Goal: Transaction & Acquisition: Book appointment/travel/reservation

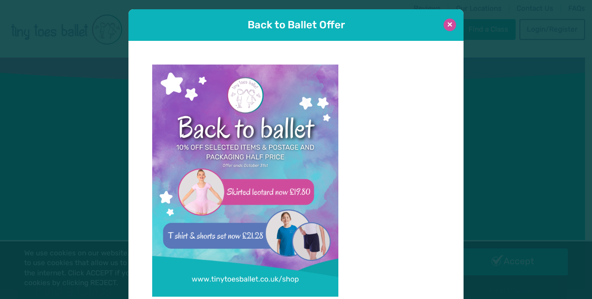
click at [447, 24] on button at bounding box center [449, 25] width 13 height 13
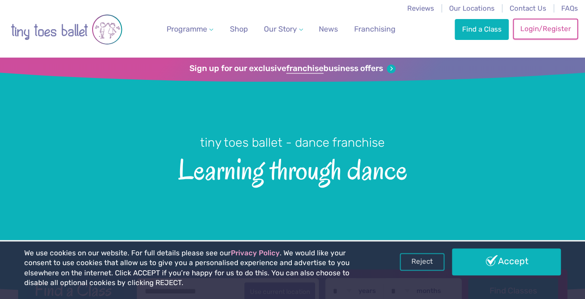
click at [535, 33] on link "Login/Register" at bounding box center [544, 29] width 65 height 20
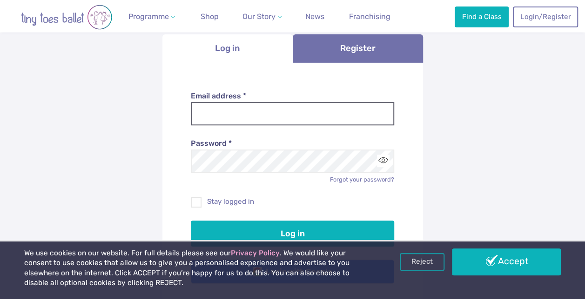
scroll to position [93, 0]
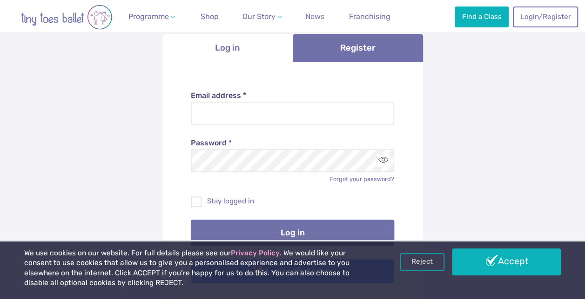
type input "**********"
click at [278, 226] on button "Log in" at bounding box center [292, 233] width 203 height 26
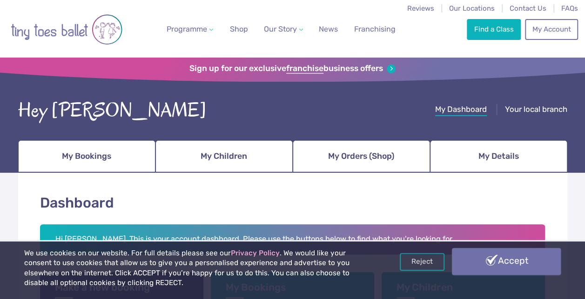
click at [512, 262] on link "Accept" at bounding box center [506, 261] width 109 height 27
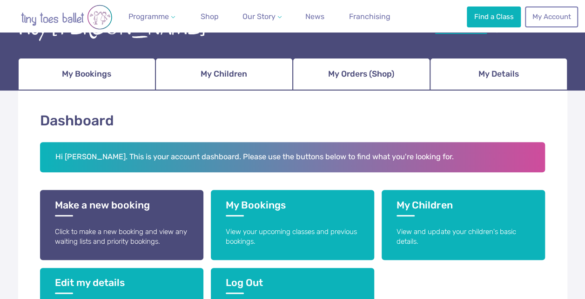
scroll to position [84, 0]
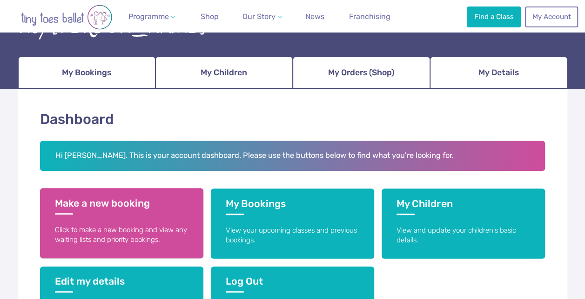
click at [133, 232] on p "Click to make a new booking and view any waiting lists and priority bookings." at bounding box center [121, 236] width 133 height 20
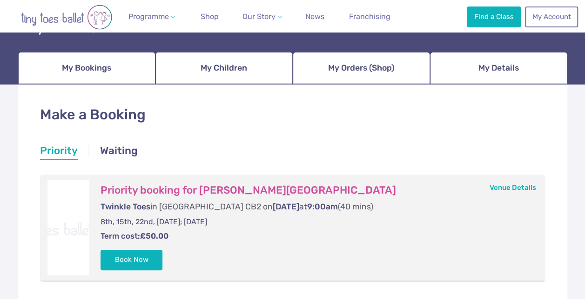
scroll to position [133, 0]
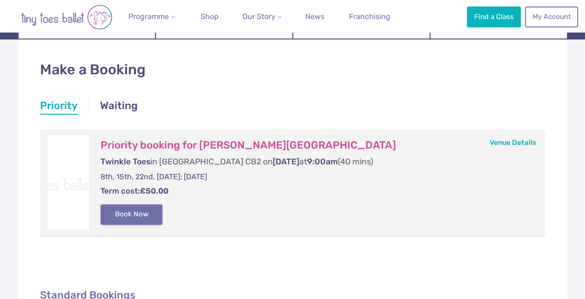
click at [135, 212] on button "Book Now" at bounding box center [131, 215] width 62 height 20
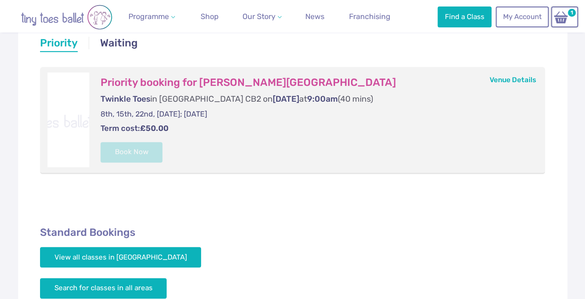
scroll to position [162, 0]
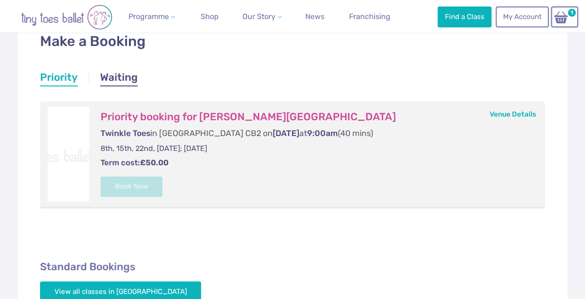
click at [112, 76] on link "Waiting" at bounding box center [119, 78] width 38 height 17
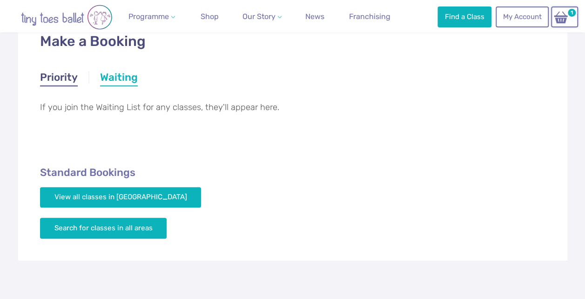
click at [61, 82] on link "Priority" at bounding box center [59, 78] width 38 height 17
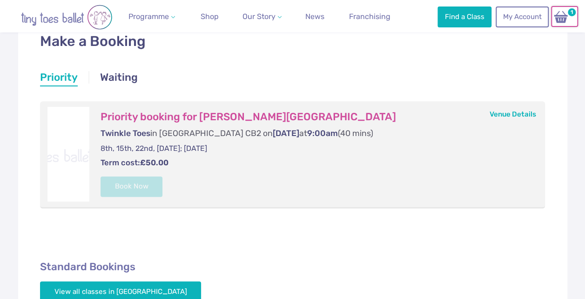
click at [565, 17] on img at bounding box center [561, 16] width 18 height 13
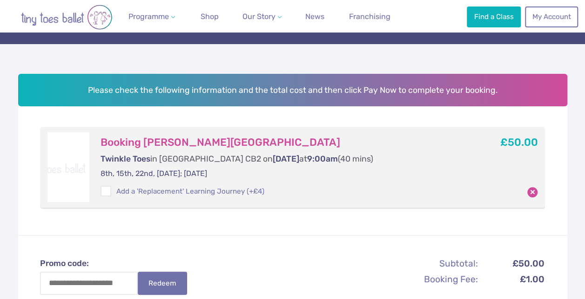
scroll to position [97, 0]
